Goal: Navigation & Orientation: Find specific page/section

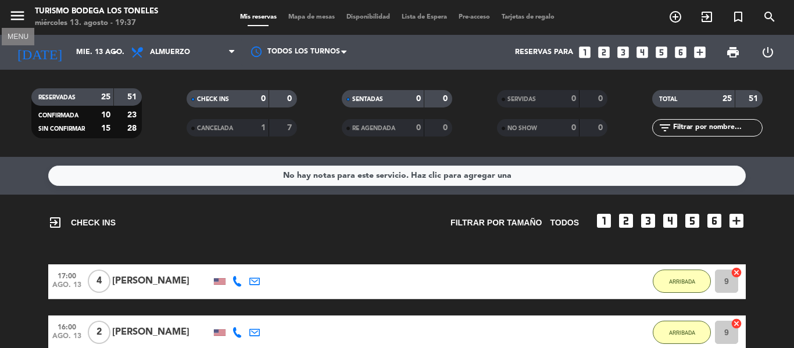
click at [22, 14] on icon "menu" at bounding box center [17, 15] width 17 height 17
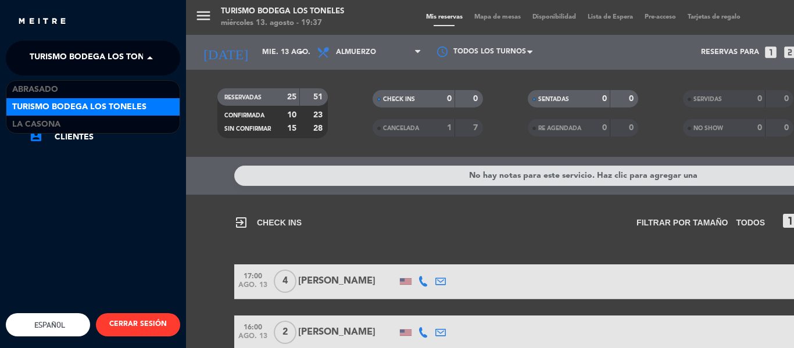
click at [153, 54] on span at bounding box center [153, 58] width 20 height 24
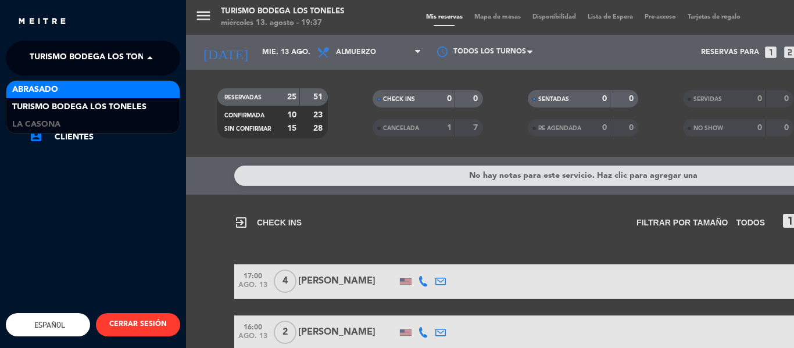
click at [147, 85] on div "Abrasado" at bounding box center [92, 89] width 173 height 17
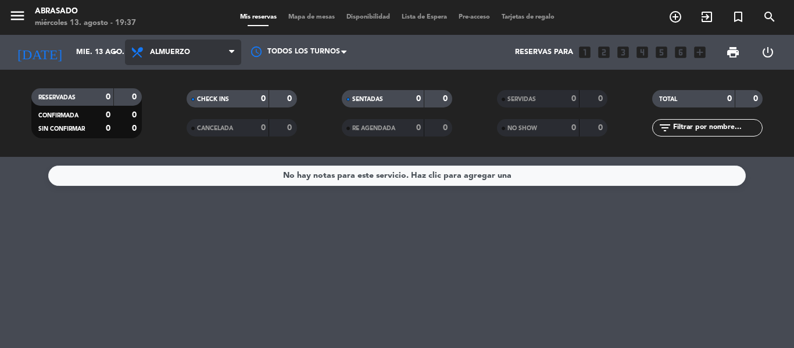
click at [221, 49] on span "Almuerzo" at bounding box center [183, 53] width 116 height 26
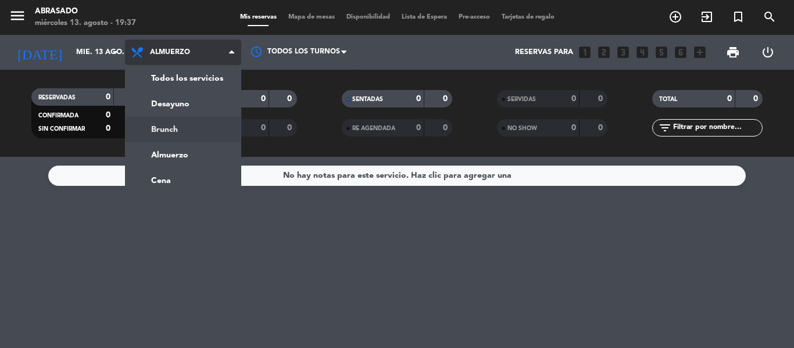
click at [184, 123] on div "menu Abrasado miércoles 13. agosto - 19:37 Mis reservas Mapa de mesas Disponibi…" at bounding box center [397, 78] width 794 height 157
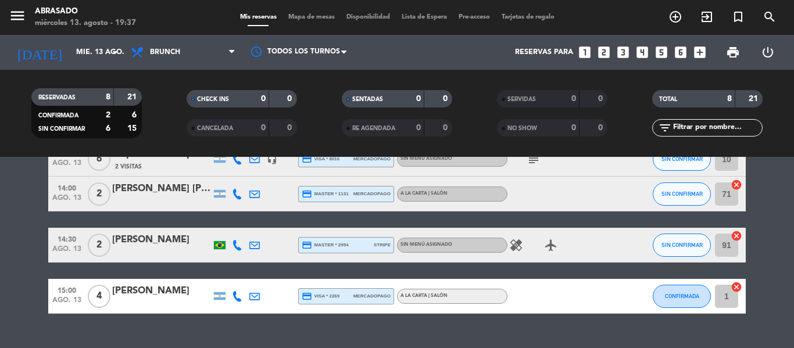
scroll to position [264, 0]
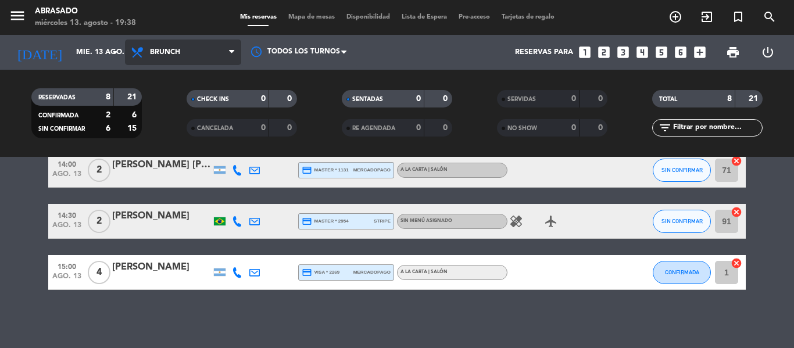
click at [235, 41] on span "Brunch" at bounding box center [183, 53] width 116 height 26
click at [171, 182] on ng-component "menu Abrasado miércoles 13. agosto - 19:38 Mis reservas Mapa de mesas Disponibi…" at bounding box center [397, 174] width 794 height 348
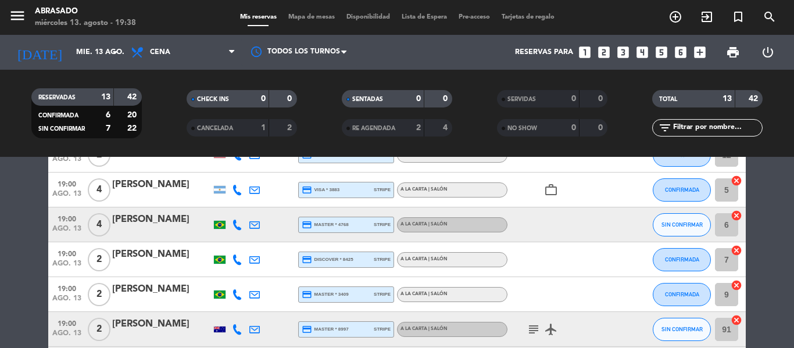
scroll to position [0, 0]
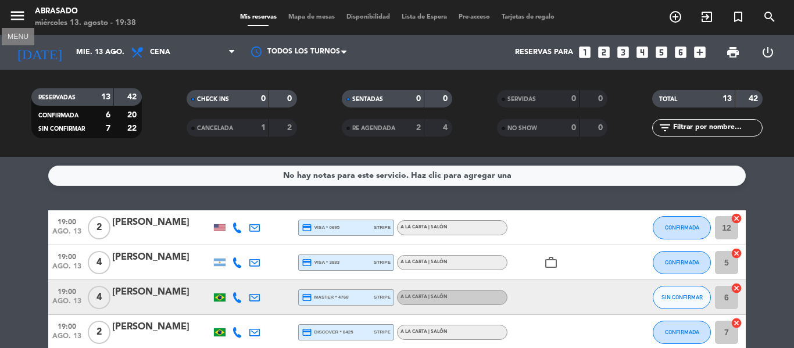
click at [20, 12] on icon "menu" at bounding box center [17, 15] width 17 height 17
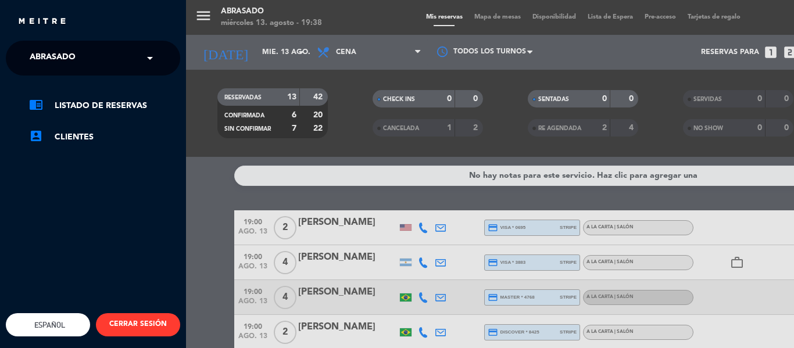
click at [151, 57] on span at bounding box center [153, 58] width 20 height 24
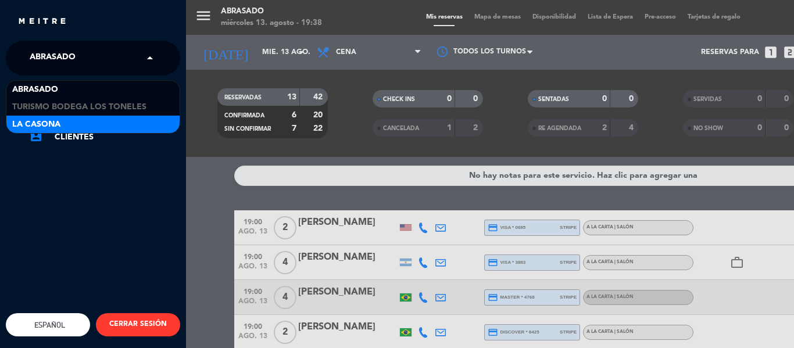
click at [141, 121] on div "La Casona" at bounding box center [92, 124] width 173 height 17
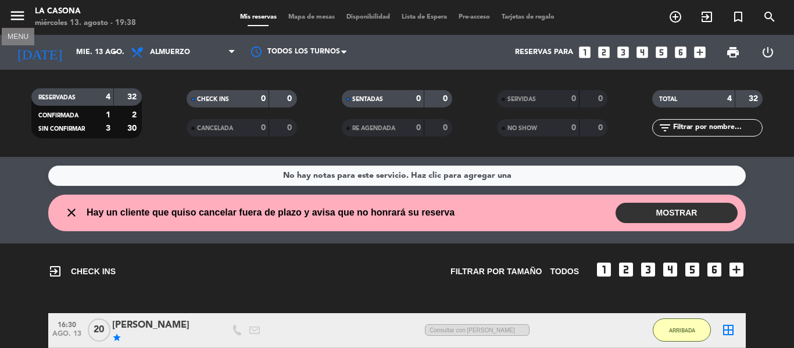
click at [22, 15] on icon "menu" at bounding box center [17, 15] width 17 height 17
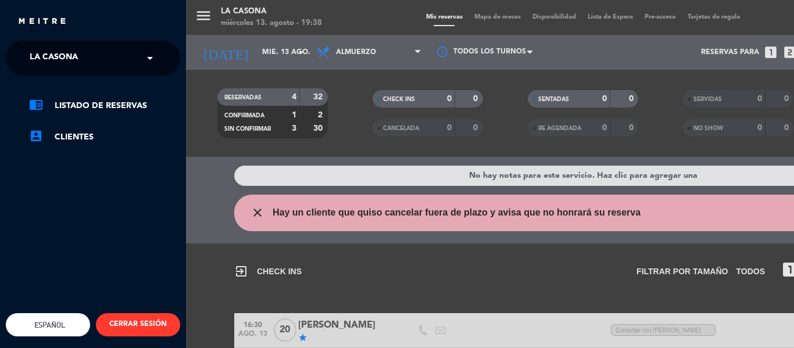
click at [156, 51] on span at bounding box center [153, 58] width 20 height 24
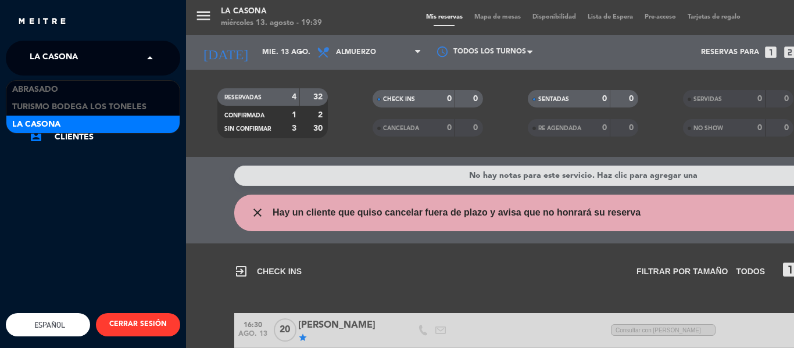
click at [151, 118] on div "La Casona" at bounding box center [92, 124] width 173 height 17
click at [139, 50] on input "text" at bounding box center [94, 59] width 142 height 26
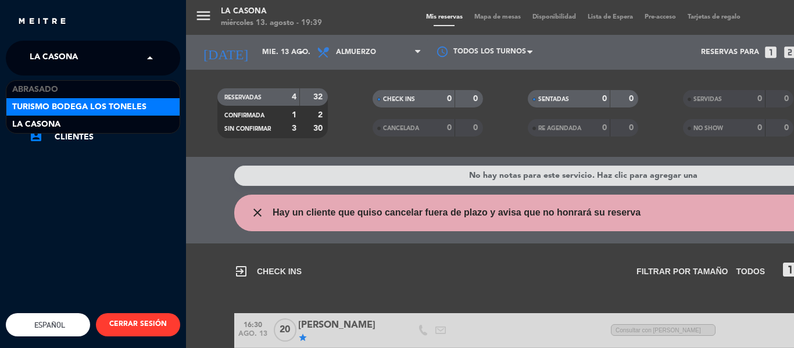
click at [127, 102] on span "Turismo Bodega Los Toneles" at bounding box center [79, 107] width 134 height 13
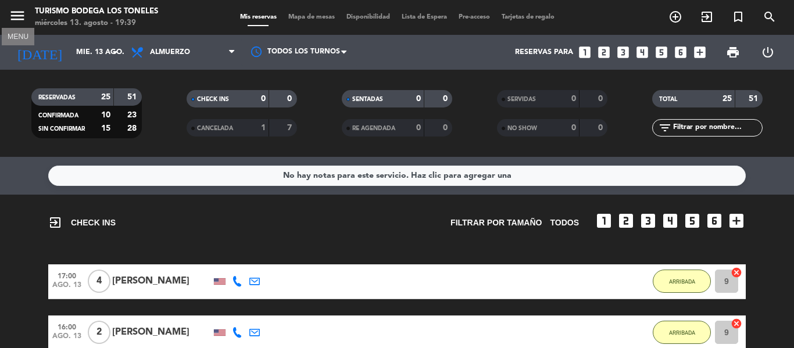
click at [17, 9] on icon "menu" at bounding box center [17, 15] width 17 height 17
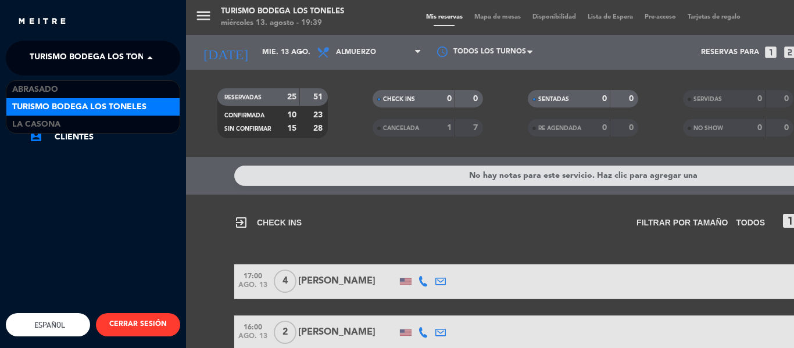
click at [150, 60] on span at bounding box center [153, 58] width 20 height 24
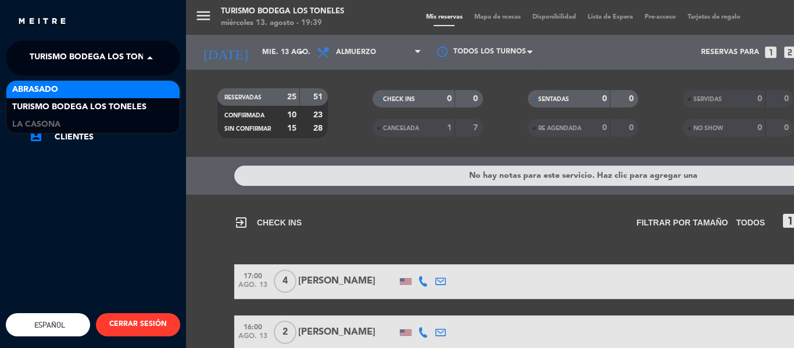
click at [146, 83] on div "Abrasado" at bounding box center [92, 89] width 173 height 17
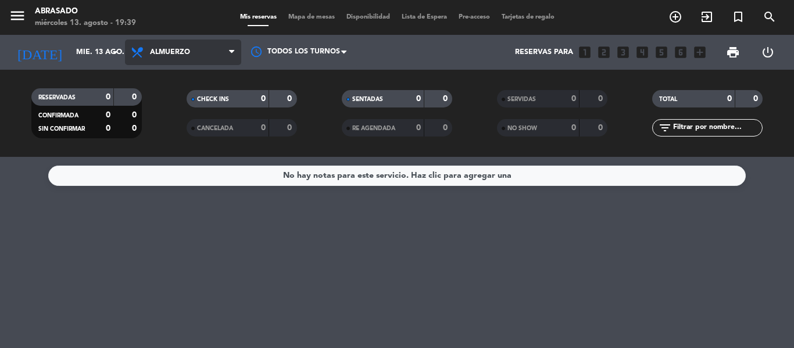
click at [226, 45] on span "Almuerzo" at bounding box center [183, 53] width 116 height 26
click at [159, 132] on div "menu Abrasado miércoles 13. agosto - 19:39 Mis reservas Mapa de mesas Disponibi…" at bounding box center [397, 78] width 794 height 157
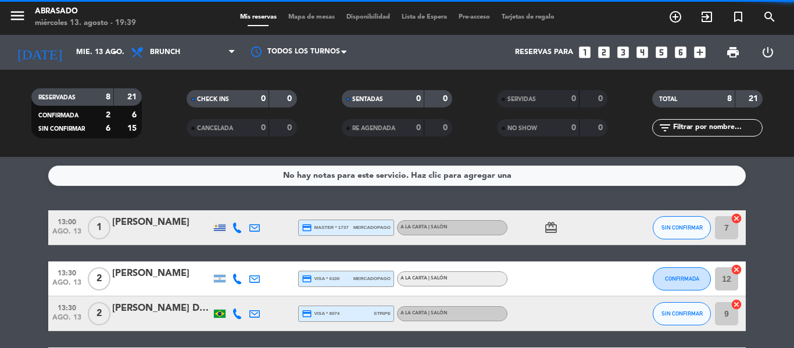
click at [225, 41] on span "Brunch" at bounding box center [183, 53] width 116 height 26
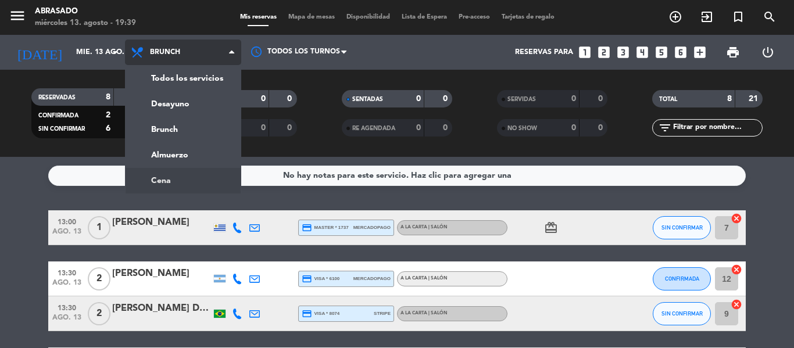
click at [166, 172] on ng-component "menu Abrasado miércoles 13. agosto - 19:39 Mis reservas Mapa de mesas Disponibi…" at bounding box center [397, 174] width 794 height 348
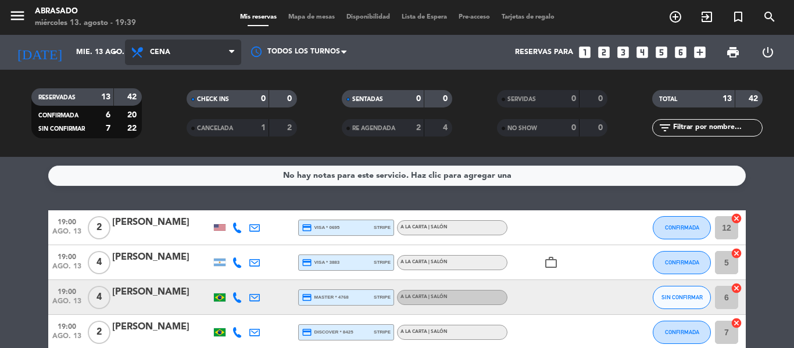
click at [231, 45] on span "Cena" at bounding box center [183, 53] width 116 height 26
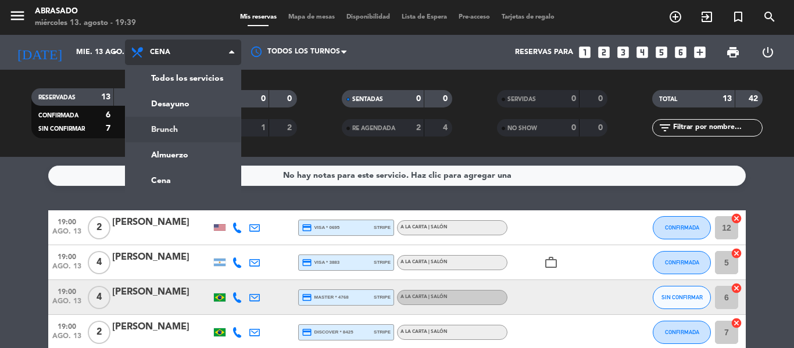
click at [173, 128] on div "menu Abrasado miércoles 13. agosto - 19:39 Mis reservas Mapa de mesas Disponibi…" at bounding box center [397, 78] width 794 height 157
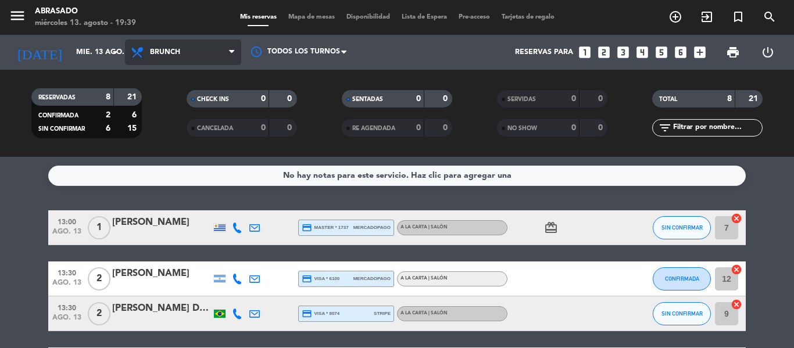
click at [228, 45] on span "Brunch" at bounding box center [183, 53] width 116 height 26
click at [164, 182] on ng-component "menu Abrasado miércoles 13. agosto - 19:39 Mis reservas Mapa de mesas Disponibi…" at bounding box center [397, 174] width 794 height 348
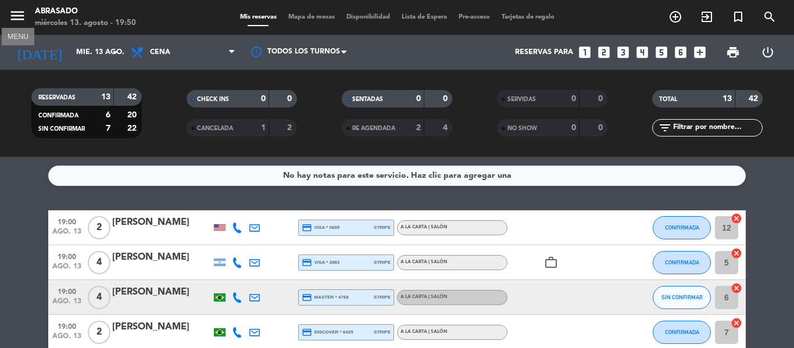
click at [23, 11] on icon "menu" at bounding box center [17, 15] width 17 height 17
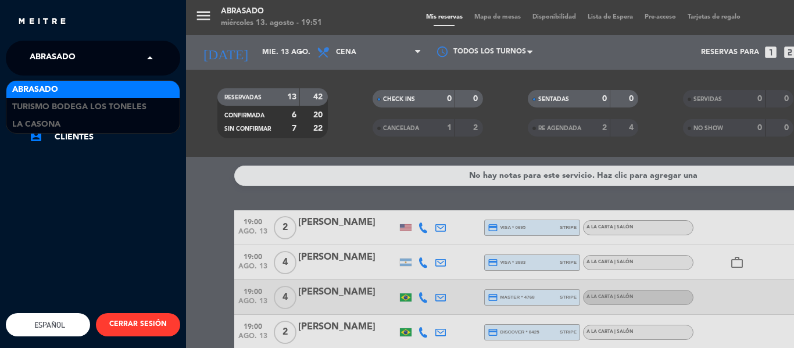
click at [149, 51] on span at bounding box center [153, 58] width 20 height 24
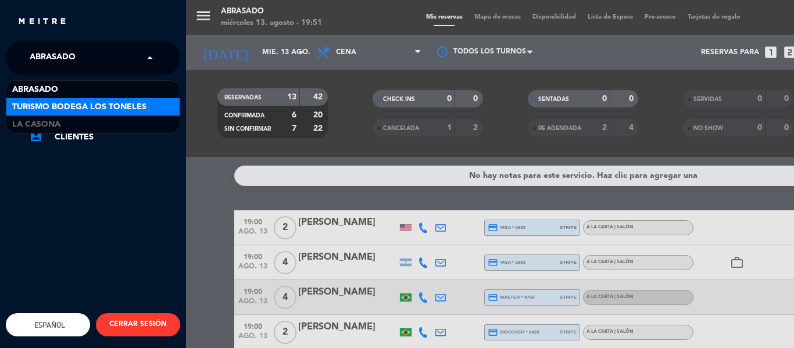
click at [162, 111] on div "Turismo Bodega Los Toneles" at bounding box center [92, 106] width 173 height 17
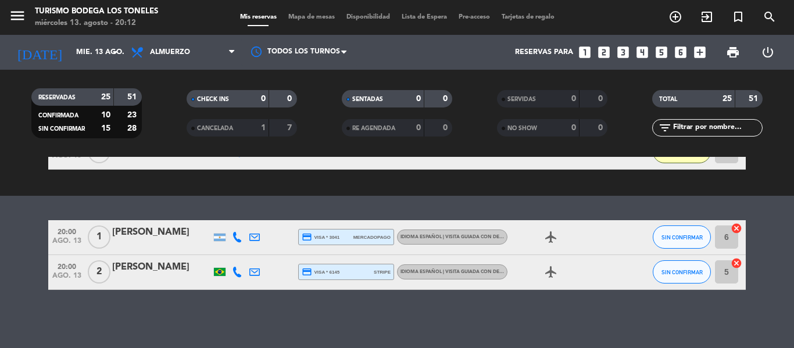
scroll to position [1190, 0]
